Goal: Task Accomplishment & Management: Complete application form

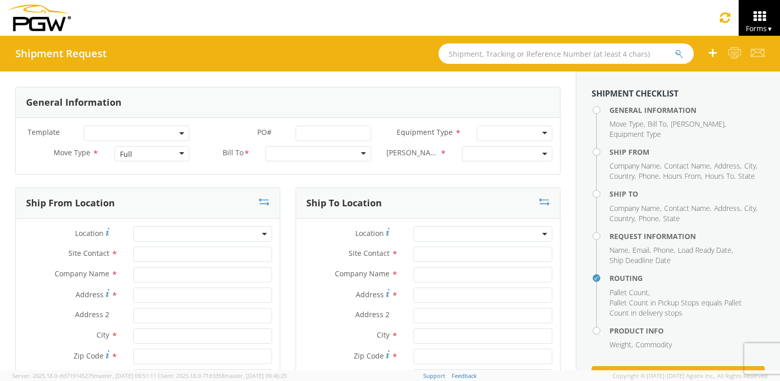
click at [327, 157] on div at bounding box center [318, 153] width 106 height 15
click at [500, 134] on div at bounding box center [515, 133] width 76 height 15
click at [533, 153] on span at bounding box center [507, 153] width 90 height 15
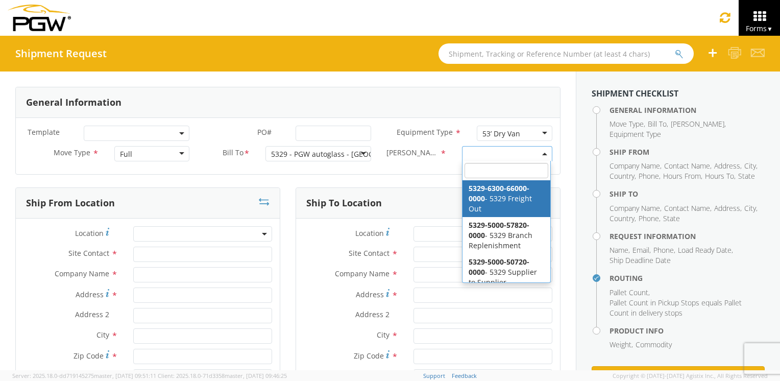
select select "5329-6300-66000-0000"
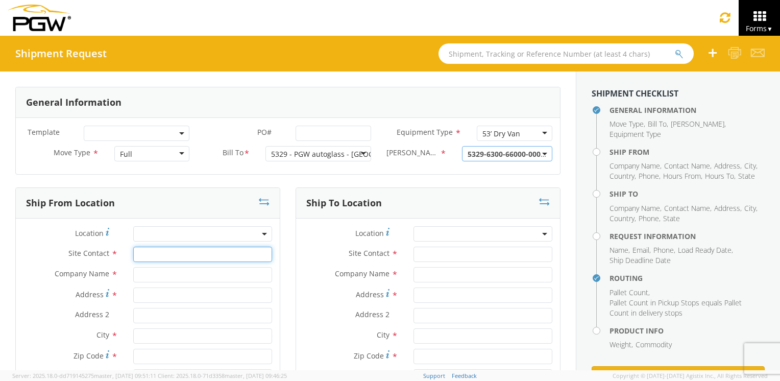
click at [153, 256] on input "text" at bounding box center [202, 254] width 139 height 15
type input "[PERSON_NAME]"
type input "Pittsburgh Glass Works"
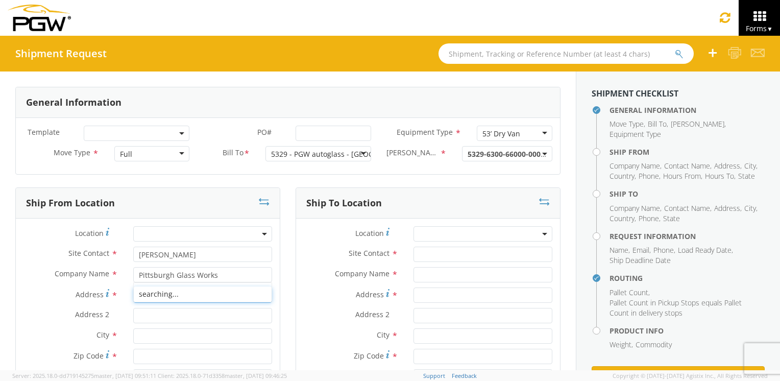
type input "[STREET_ADDRESS]"
type input "[PERSON_NAME]"
type input "28621"
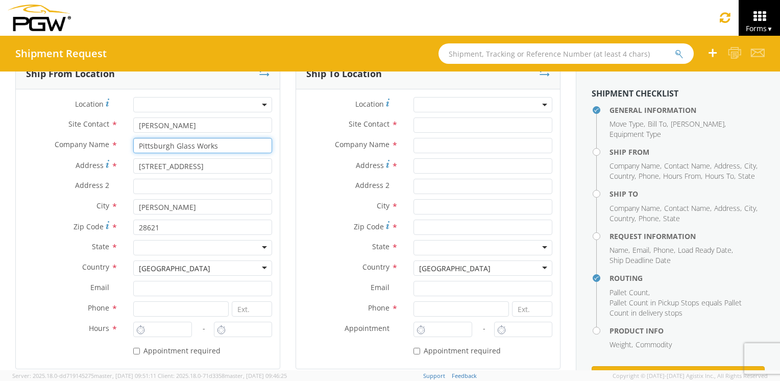
scroll to position [153, 0]
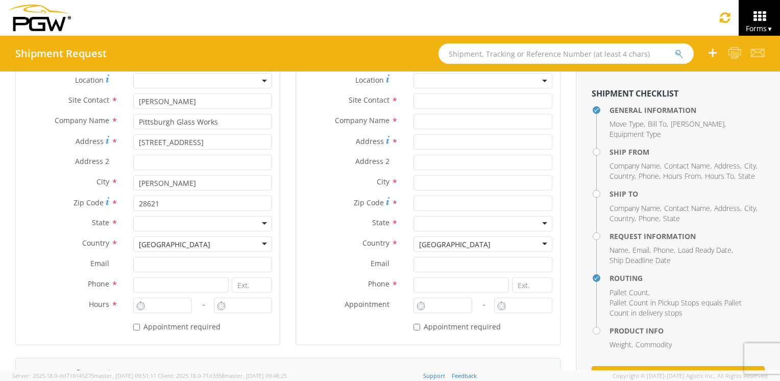
click at [261, 224] on div at bounding box center [202, 223] width 139 height 15
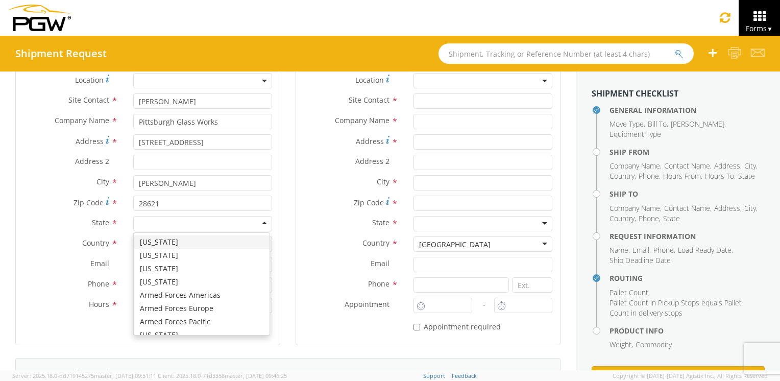
type input "n"
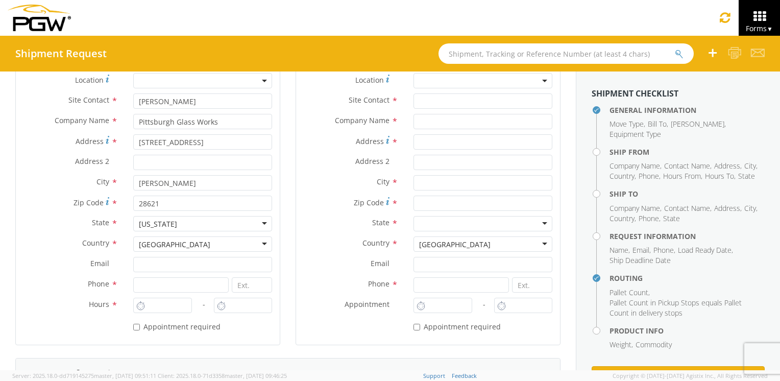
scroll to position [0, 0]
click at [153, 284] on input at bounding box center [180, 284] width 95 height 15
type input "3365255315"
type input "10:00 AM"
type input "11:00 AM"
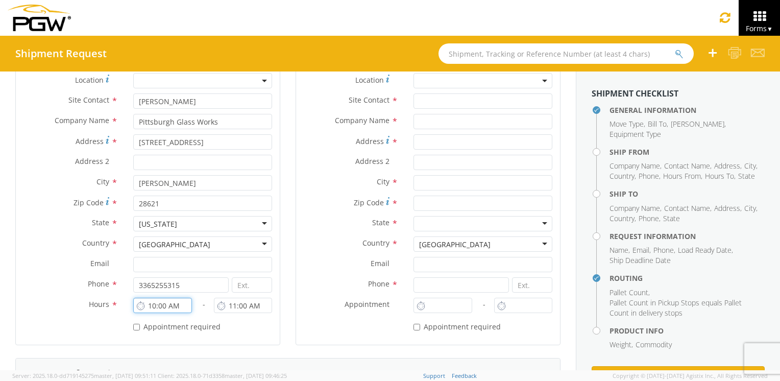
click at [165, 307] on input "10:00 AM" at bounding box center [162, 305] width 58 height 15
click at [184, 305] on label "- *" at bounding box center [202, 304] width 37 height 13
click at [180, 306] on input "10:00 AM" at bounding box center [162, 305] width 58 height 15
type input "M"
click at [190, 324] on label "* Appointment required" at bounding box center [177, 326] width 89 height 12
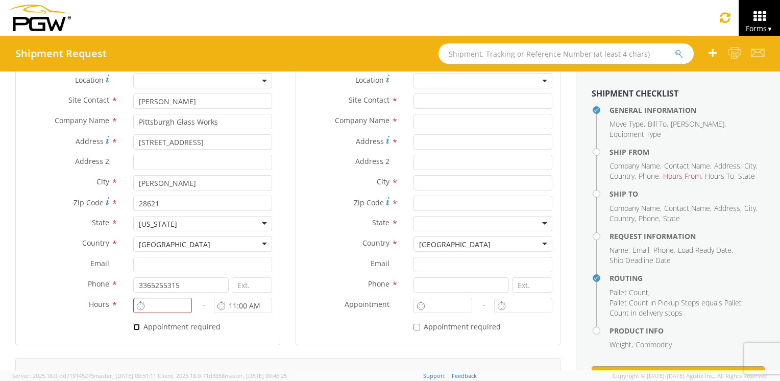
click at [140, 324] on input "* Appointment required" at bounding box center [136, 327] width 7 height 7
checkbox input "true"
click at [169, 306] on input "10:00 AM" at bounding box center [162, 305] width 58 height 15
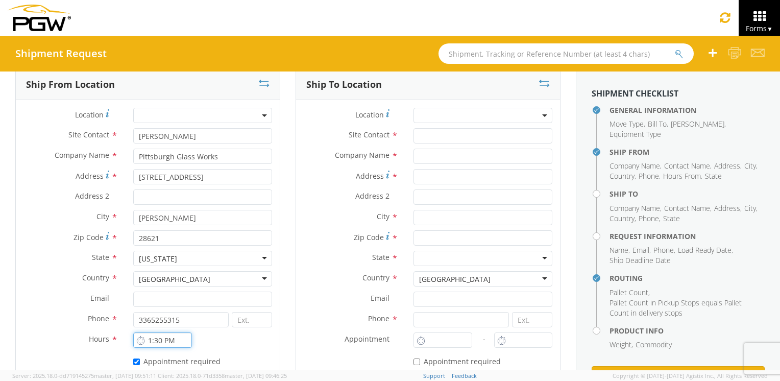
scroll to position [102, 0]
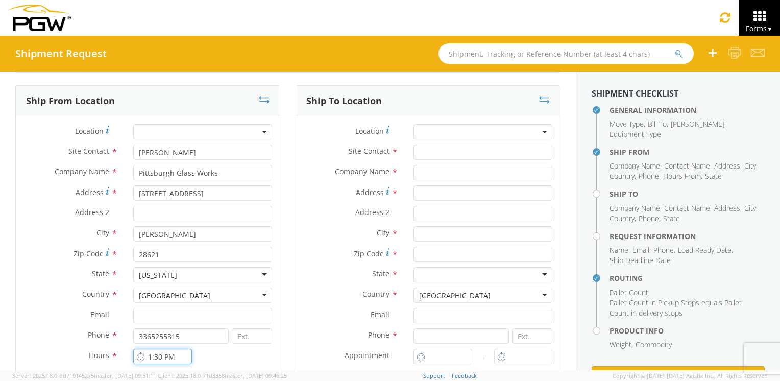
type input "1:30 PM"
click at [497, 144] on input "text" at bounding box center [482, 151] width 139 height 15
type input "[PERSON_NAME]"
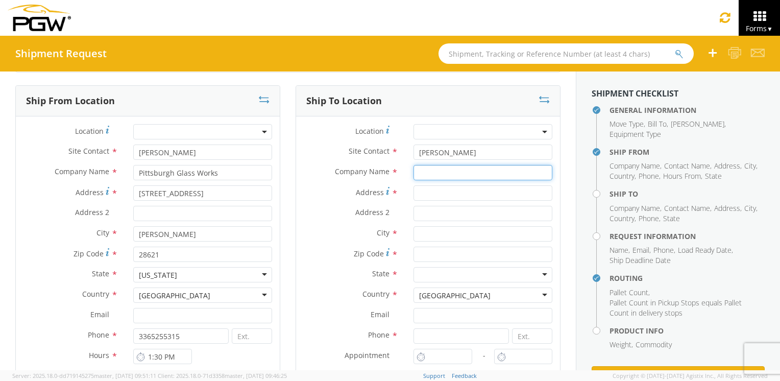
click at [457, 172] on input "text" at bounding box center [482, 172] width 139 height 15
type input "PGW Auto Glass"
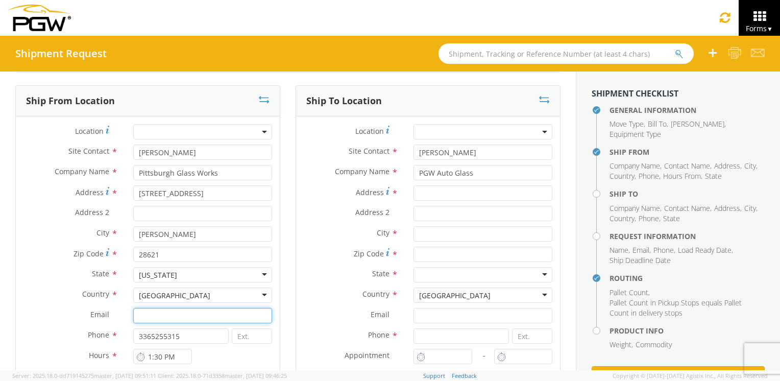
type input "[EMAIL_ADDRESS][DOMAIN_NAME]"
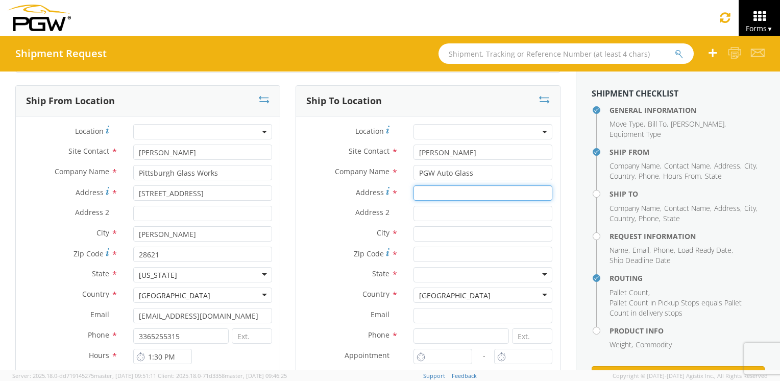
type input "[STREET_ADDRESS]"
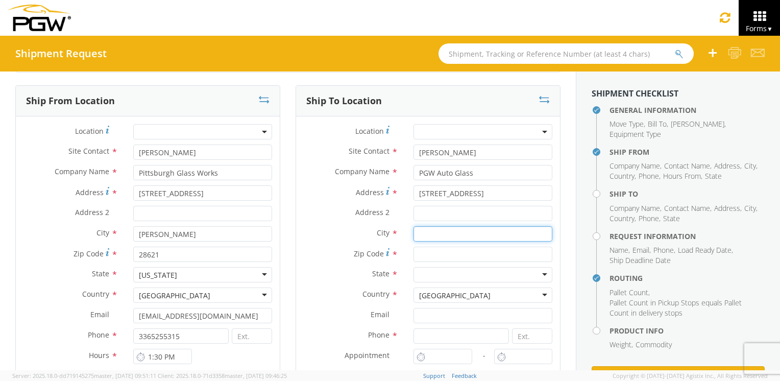
type input "Chillicothe"
type input "45601"
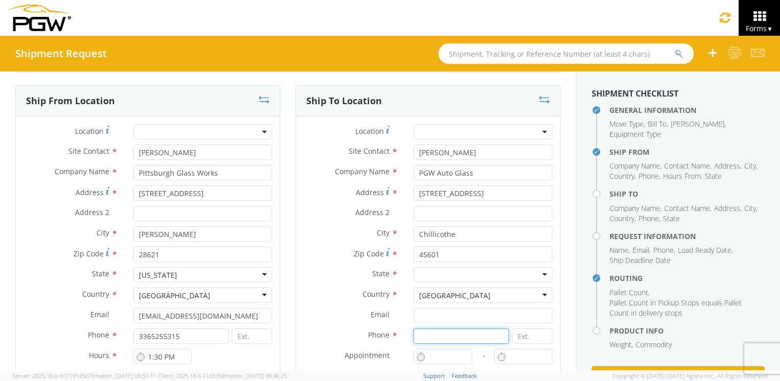
type input "7407747601"
type input "[PERSON_NAME]"
type input "[EMAIL_ADDRESS][DOMAIN_NAME]"
type input "3365513947"
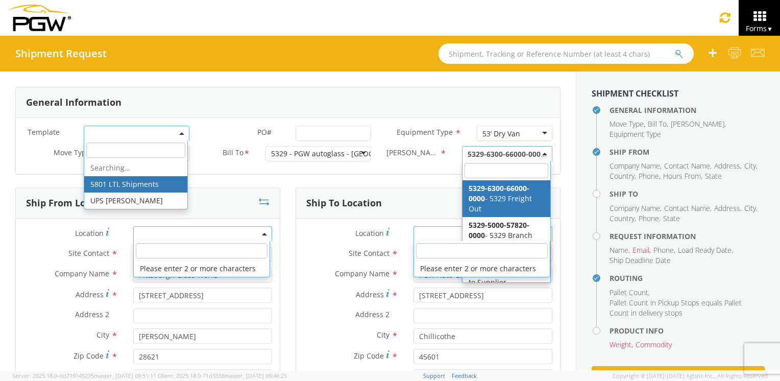
scroll to position [1, 0]
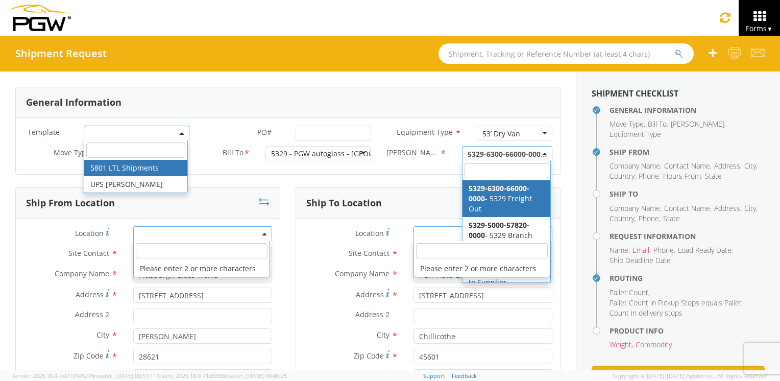
click at [302, 243] on div "Location * Please enter 2 or more characters" at bounding box center [428, 236] width 264 height 20
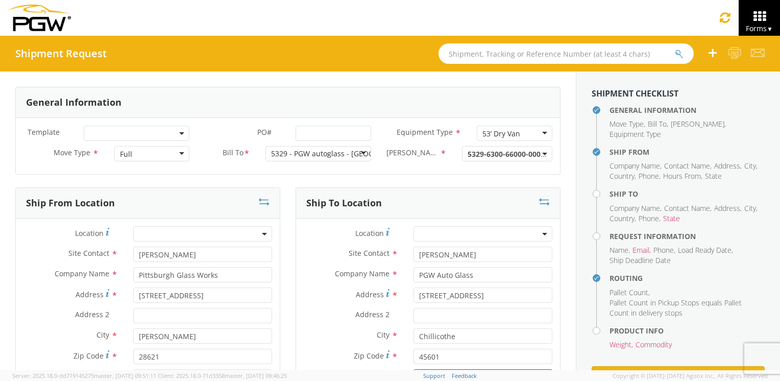
click at [302, 244] on div "Location *" at bounding box center [428, 236] width 264 height 20
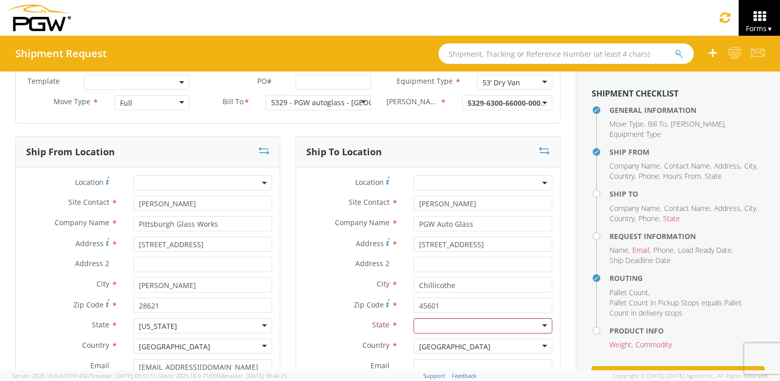
scroll to position [102, 0]
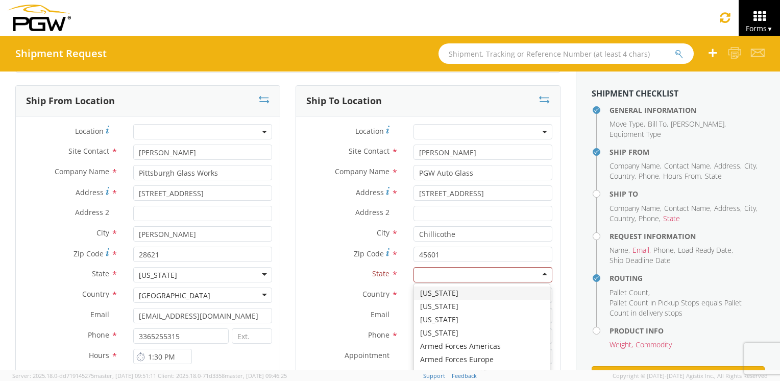
click at [536, 272] on div at bounding box center [482, 274] width 139 height 15
type input "o"
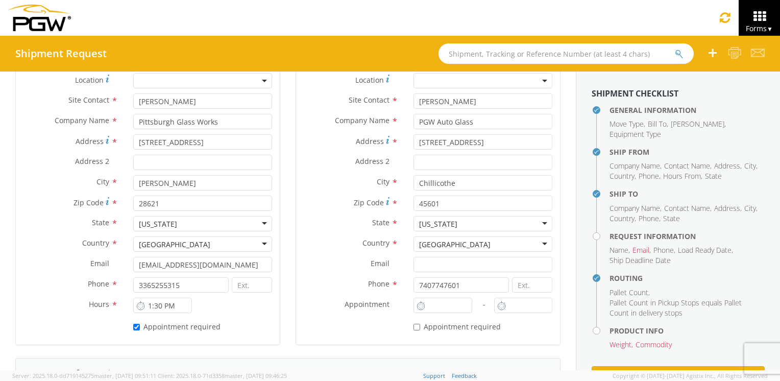
scroll to position [204, 0]
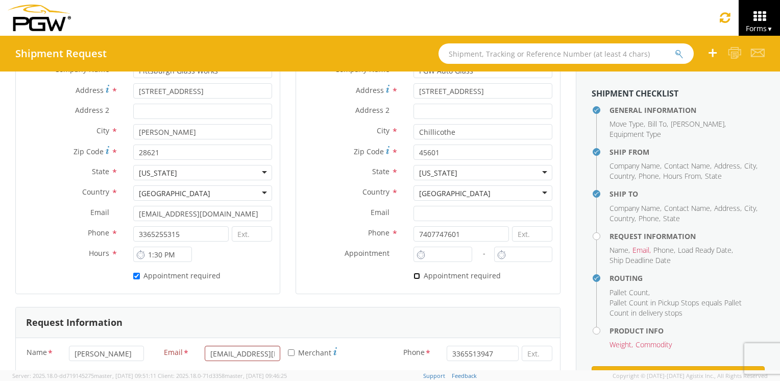
click at [413, 274] on input "* Appointment required" at bounding box center [416, 276] width 7 height 7
checkbox input "true"
click at [443, 254] on input "10:00 AM" at bounding box center [442, 254] width 58 height 15
type input "M"
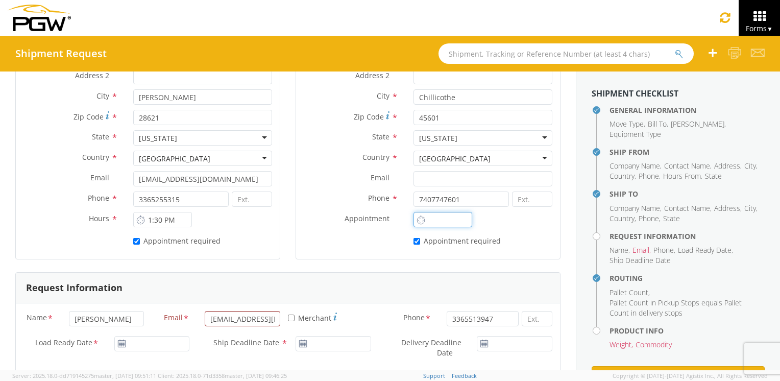
scroll to position [255, 0]
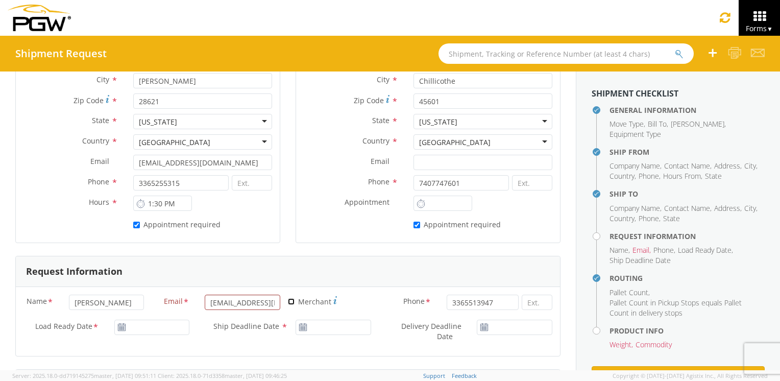
click at [288, 300] on input "* Merchant" at bounding box center [291, 301] width 7 height 7
checkbox input "true"
click at [494, 301] on input "3365513947" at bounding box center [483, 302] width 72 height 15
type input "3365255315"
click at [128, 332] on input "[DATE]" at bounding box center [152, 327] width 76 height 15
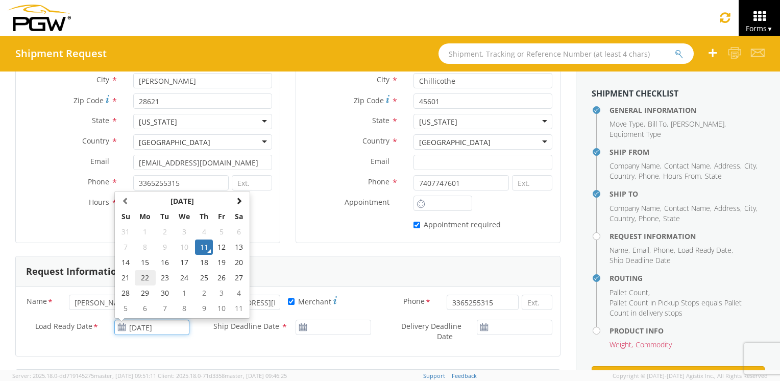
click at [147, 275] on td "22" at bounding box center [145, 277] width 21 height 15
type input "[DATE]"
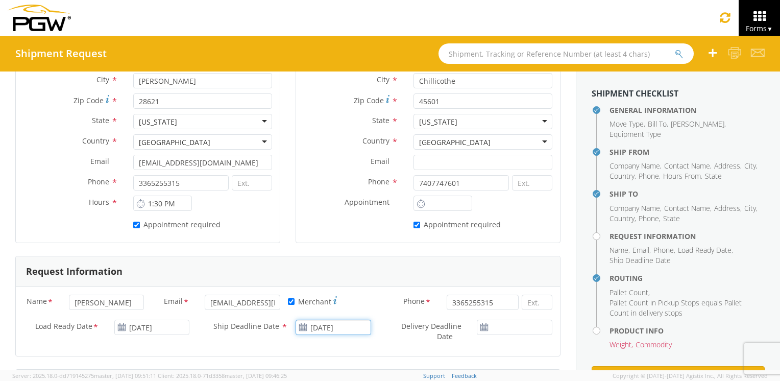
click at [313, 328] on input "[DATE]" at bounding box center [334, 327] width 76 height 15
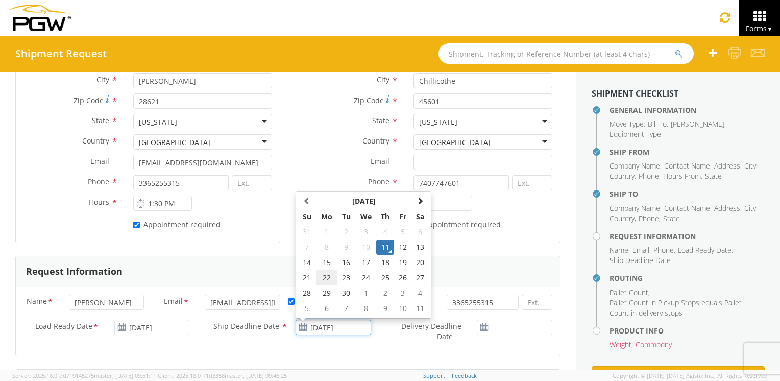
click at [317, 278] on td "22" at bounding box center [326, 277] width 21 height 15
type input "[DATE]"
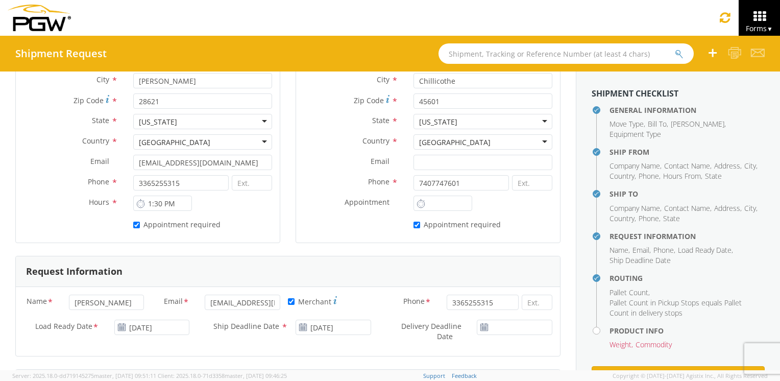
click at [480, 328] on icon at bounding box center [484, 327] width 9 height 8
click at [481, 326] on use at bounding box center [484, 326] width 7 height 7
click at [506, 327] on input "[DATE]" at bounding box center [515, 327] width 76 height 15
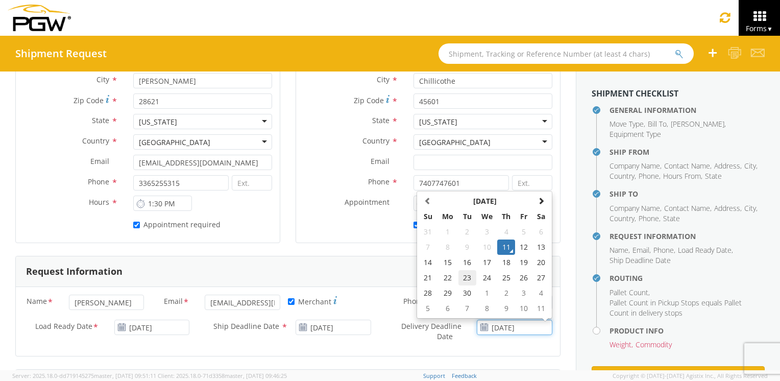
click at [465, 276] on td "23" at bounding box center [467, 277] width 18 height 15
type input "[DATE]"
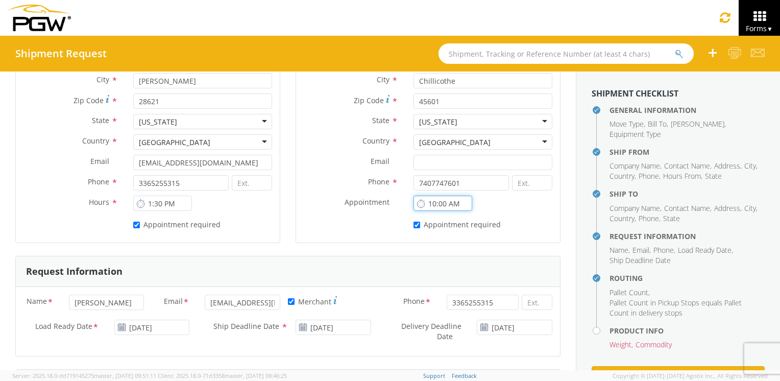
click at [448, 200] on input "10:00 AM" at bounding box center [442, 203] width 58 height 15
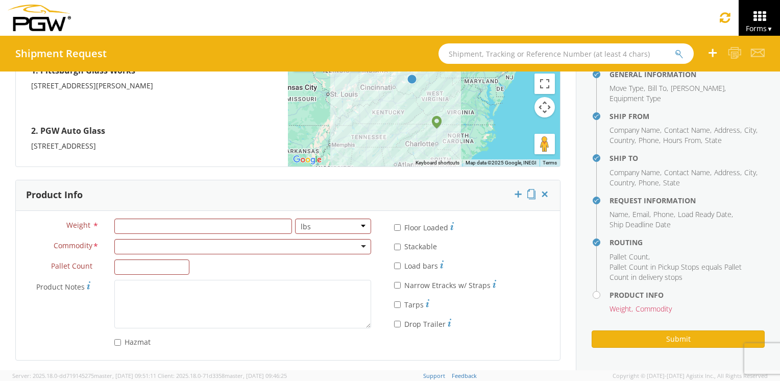
scroll to position [843, 0]
type input "9:00 AM"
click at [205, 224] on input "number" at bounding box center [203, 225] width 178 height 15
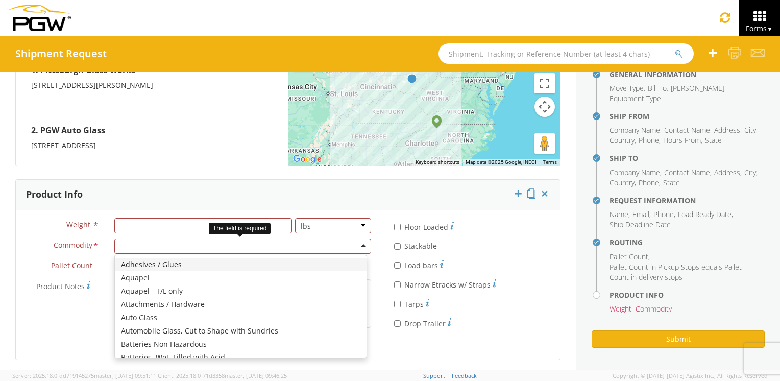
click at [361, 243] on div at bounding box center [242, 245] width 257 height 15
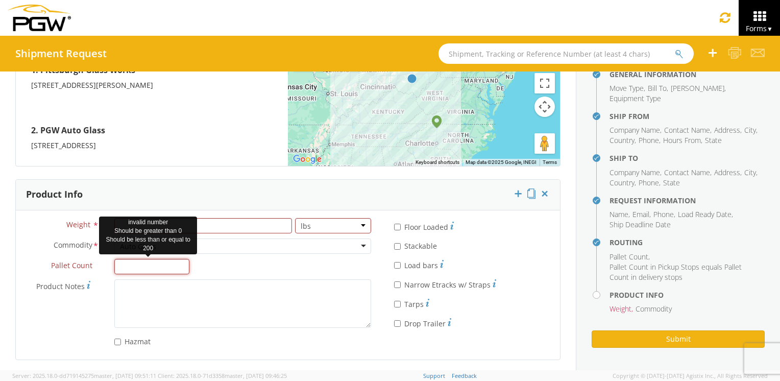
click at [151, 266] on input "Pallet Count *" at bounding box center [152, 266] width 76 height 15
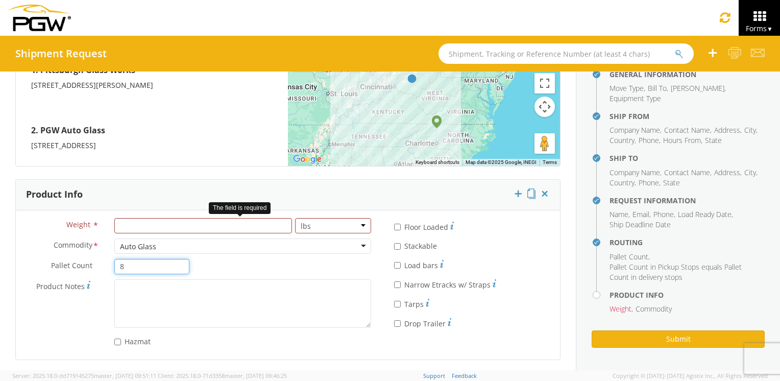
type input "8"
click at [180, 227] on input "number" at bounding box center [203, 225] width 178 height 15
click at [153, 226] on input "number" at bounding box center [203, 225] width 178 height 15
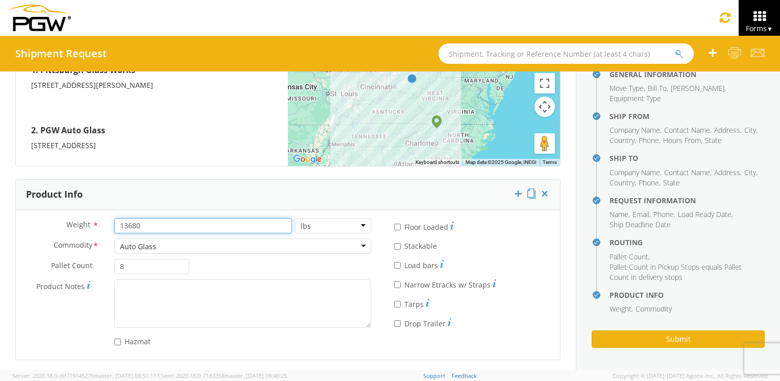
type input "13680"
click at [394, 243] on input "* Stackable" at bounding box center [397, 246] width 7 height 7
checkbox input "true"
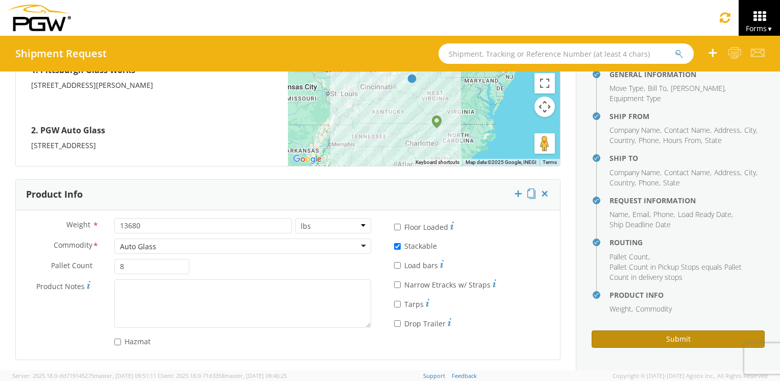
click at [637, 337] on button "Submit" at bounding box center [678, 338] width 173 height 17
